Goal: Task Accomplishment & Management: Use online tool/utility

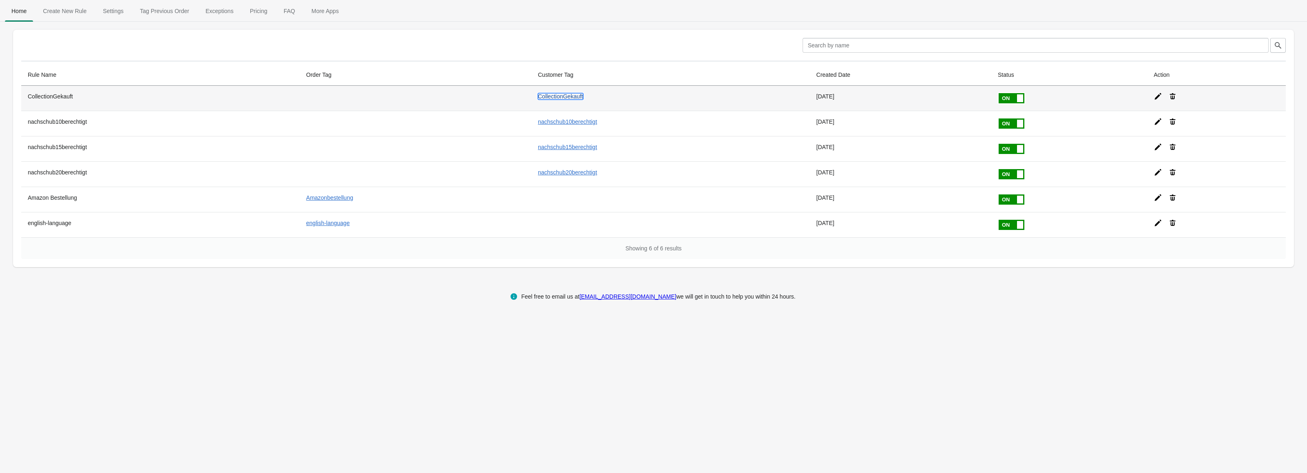
click at [576, 96] on link "CollectionGekauft" at bounding box center [560, 96] width 45 height 7
click at [1159, 95] on icon at bounding box center [1158, 96] width 8 height 8
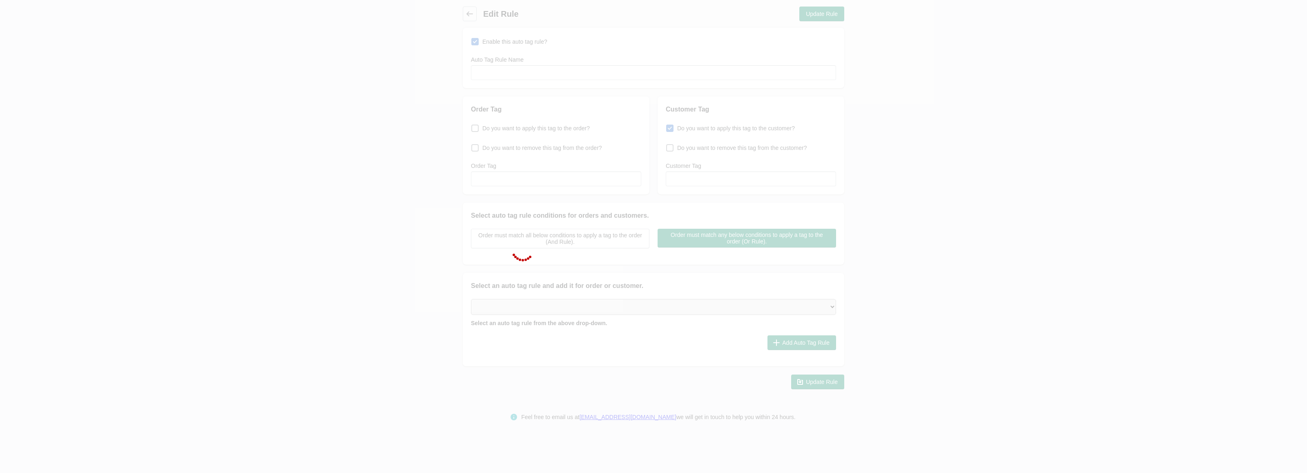
type input "CollectionGekauft"
checkbox input "true"
type input "CollectionGekauft"
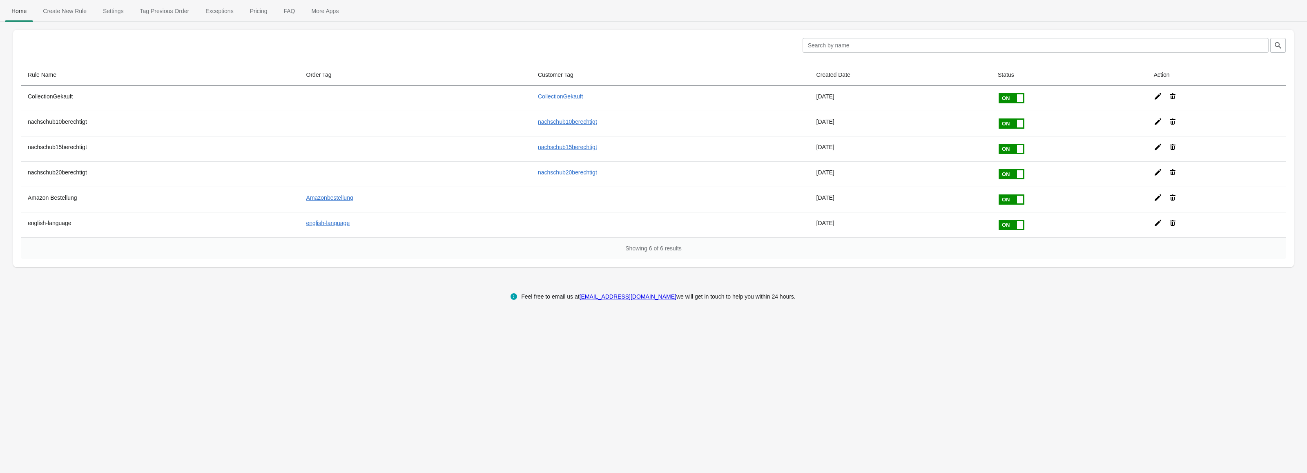
click at [238, 301] on div "Feel free to email us at [EMAIL_ADDRESS][DOMAIN_NAME] we will get in touch to h…" at bounding box center [653, 296] width 1291 height 26
click at [407, 315] on div "Home Create New Rule Settings Tag Previous Order Exceptions Pricing FAQ More Ap…" at bounding box center [653, 236] width 1307 height 473
click at [242, 366] on div "Home Create New Rule Settings Tag Previous Order Exceptions Pricing FAQ More Ap…" at bounding box center [653, 236] width 1307 height 473
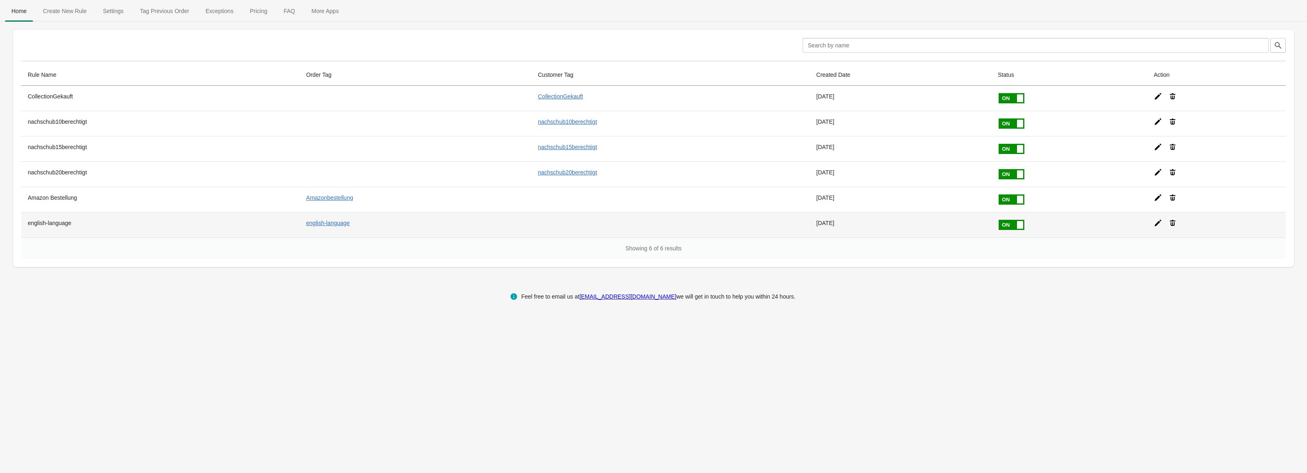
click at [1155, 224] on icon at bounding box center [1158, 223] width 7 height 7
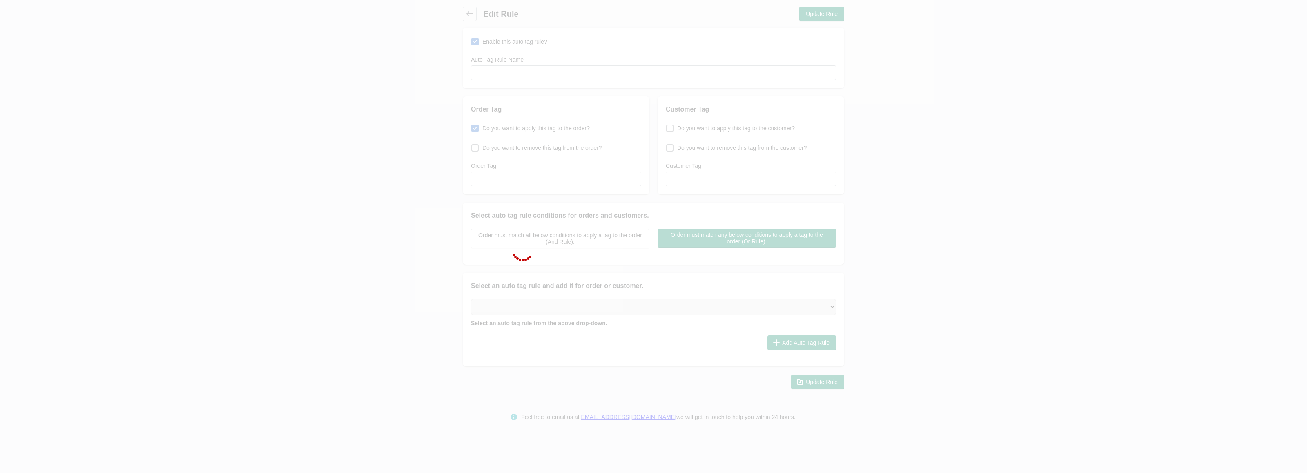
type input "english-language"
checkbox input "true"
type input "english-language"
